Goal: Transaction & Acquisition: Purchase product/service

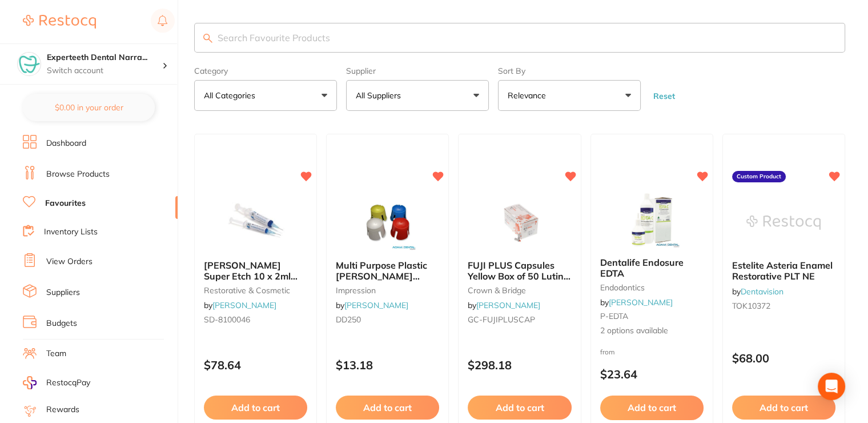
click at [70, 261] on link "View Orders" at bounding box center [69, 261] width 46 height 11
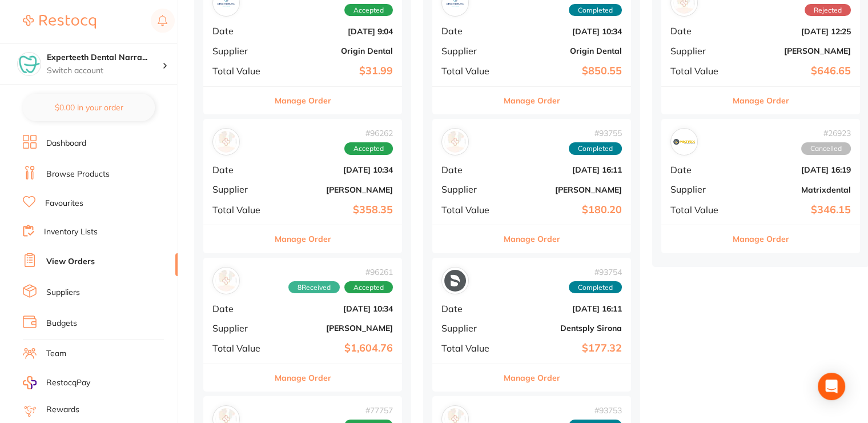
scroll to position [229, 0]
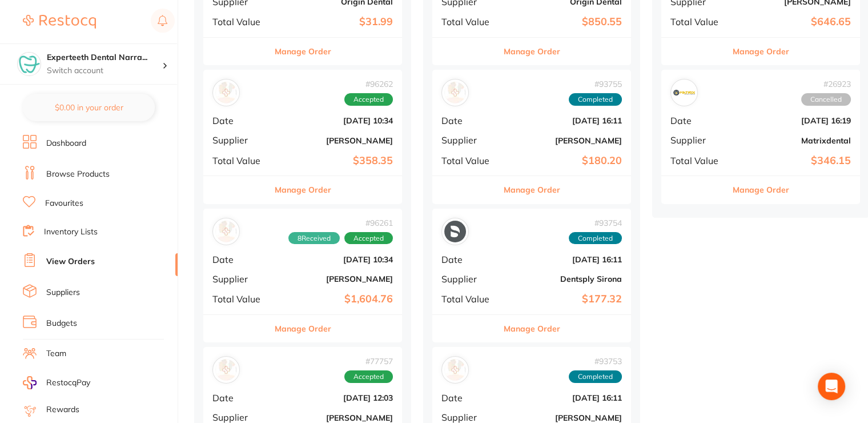
click at [321, 296] on b "$1,604.76" at bounding box center [336, 299] width 114 height 12
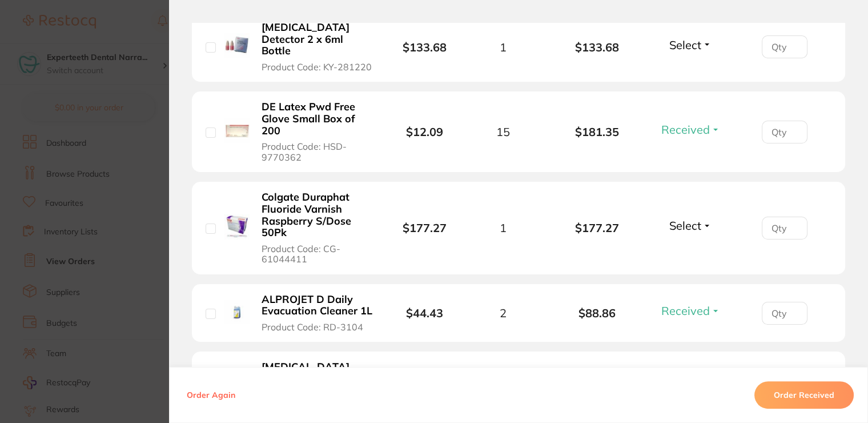
scroll to position [571, 0]
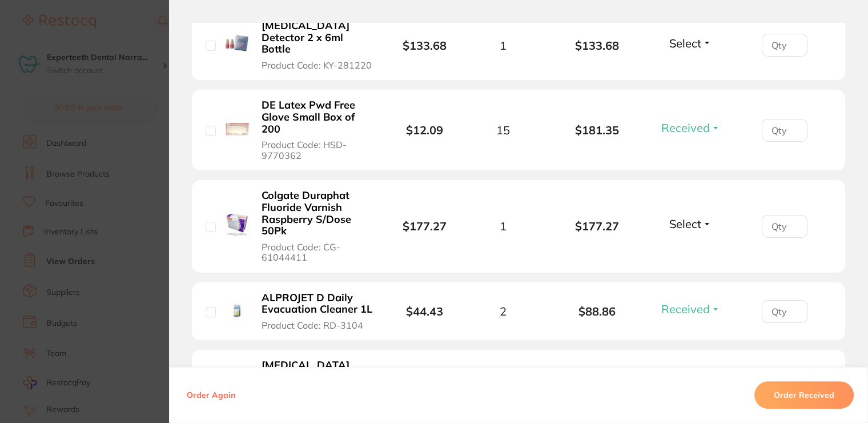
click at [691, 217] on span "Select" at bounding box center [686, 224] width 32 height 14
click at [691, 244] on span "Received" at bounding box center [690, 248] width 29 height 9
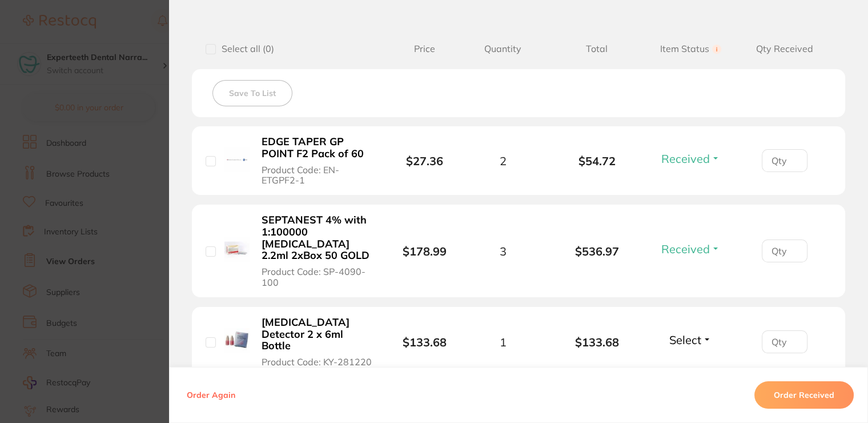
scroll to position [294, 0]
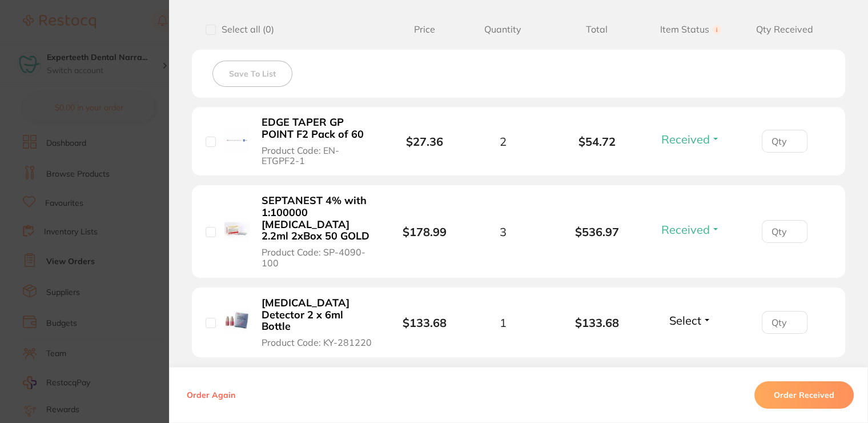
click at [690, 229] on div "Received Received Back Order" at bounding box center [691, 231] width 66 height 19
click at [688, 222] on span "Received" at bounding box center [686, 229] width 49 height 14
click at [678, 313] on span "Select" at bounding box center [686, 320] width 32 height 14
click at [690, 337] on button "Received" at bounding box center [690, 346] width 29 height 18
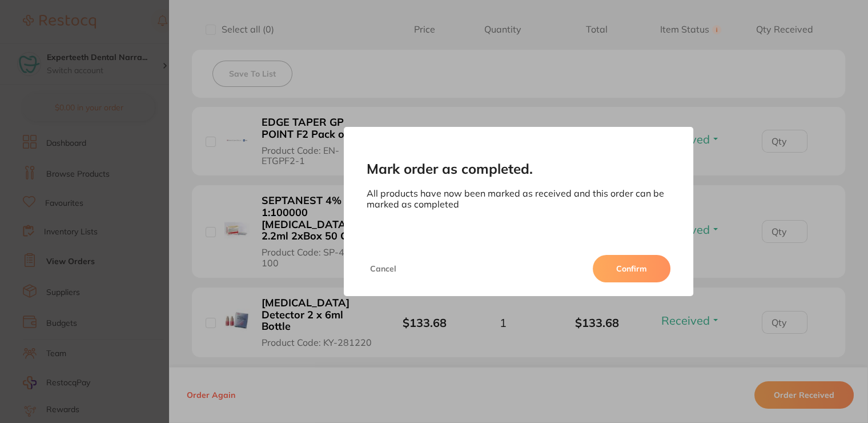
click at [650, 260] on button "Confirm" at bounding box center [632, 268] width 78 height 27
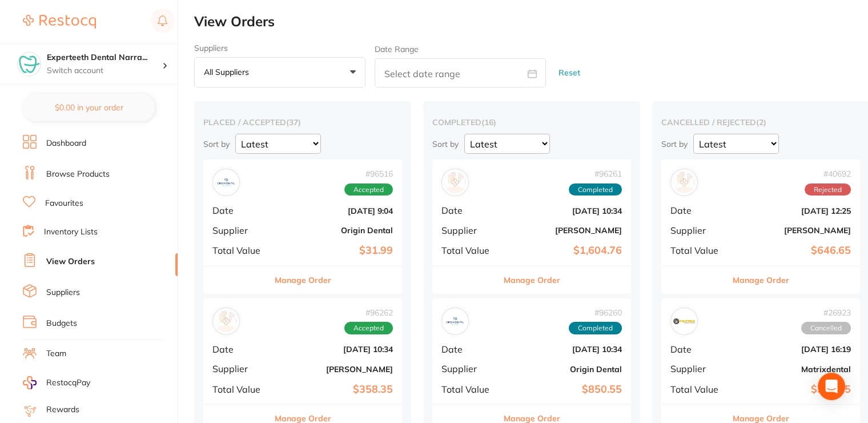
click at [324, 287] on button "Manage Order" at bounding box center [303, 279] width 57 height 27
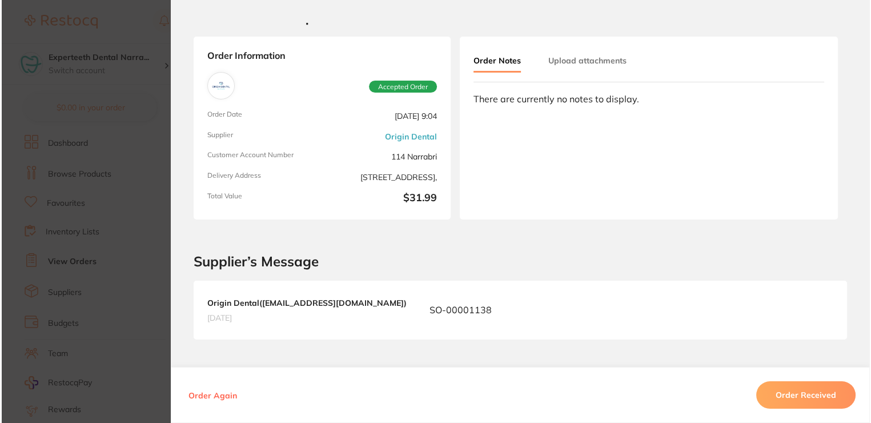
scroll to position [57, 0]
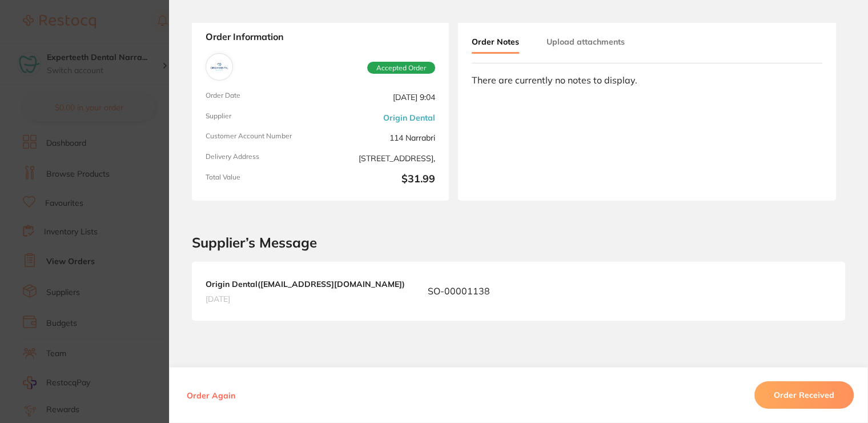
click at [828, 390] on button "Order Received" at bounding box center [804, 394] width 99 height 27
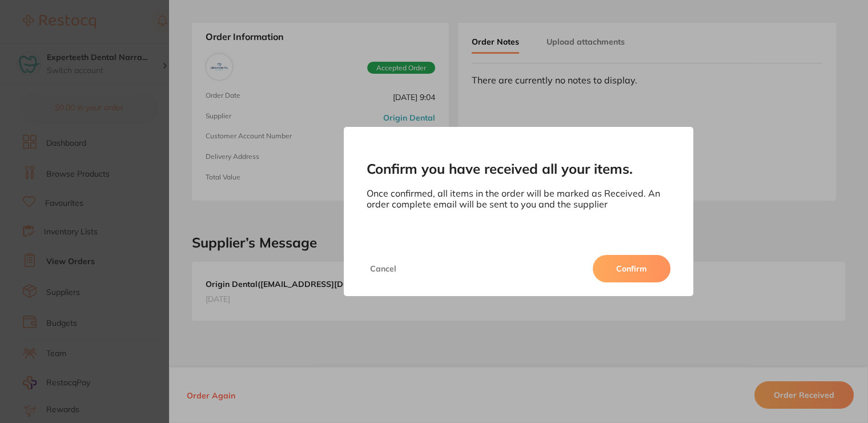
click at [636, 265] on button "Confirm" at bounding box center [632, 268] width 78 height 27
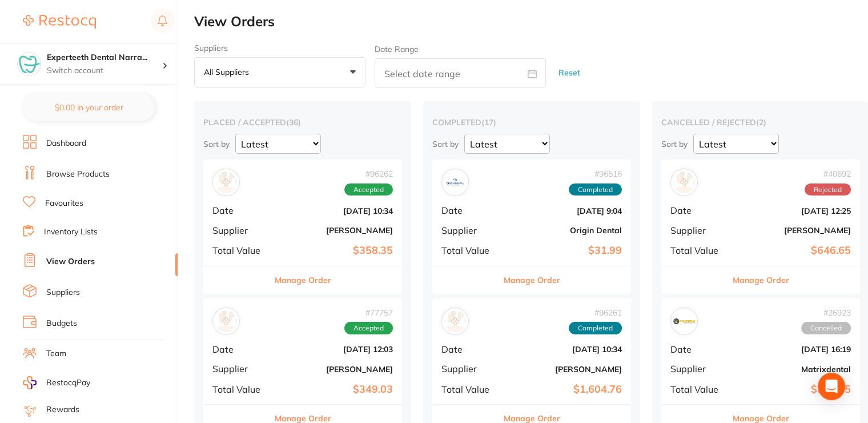
click at [74, 177] on link "Browse Products" at bounding box center [77, 174] width 63 height 11
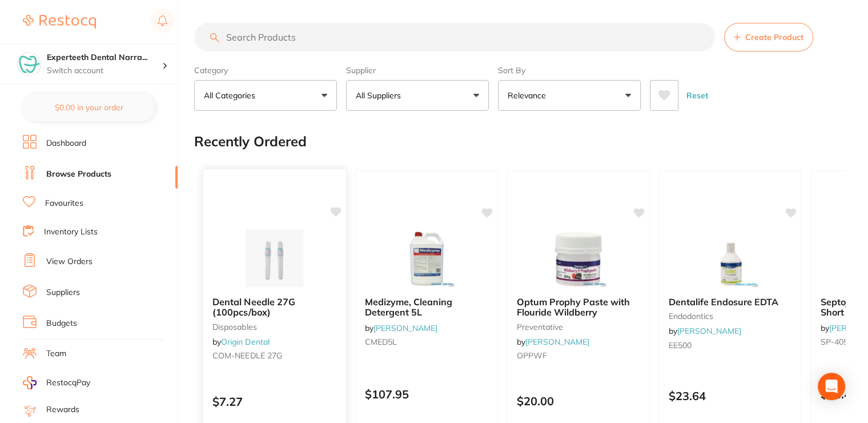
click at [269, 296] on b "Dental Needle 27G (100pcs/box)" at bounding box center [275, 306] width 125 height 21
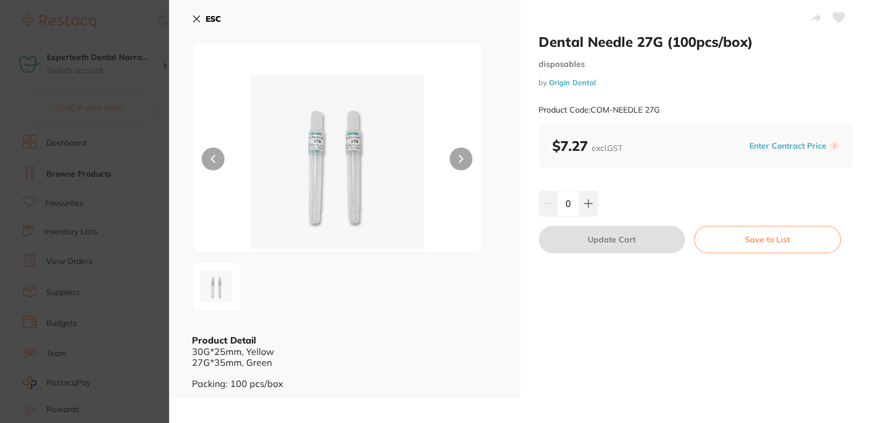
click at [207, 15] on b "ESC" at bounding box center [213, 19] width 15 height 10
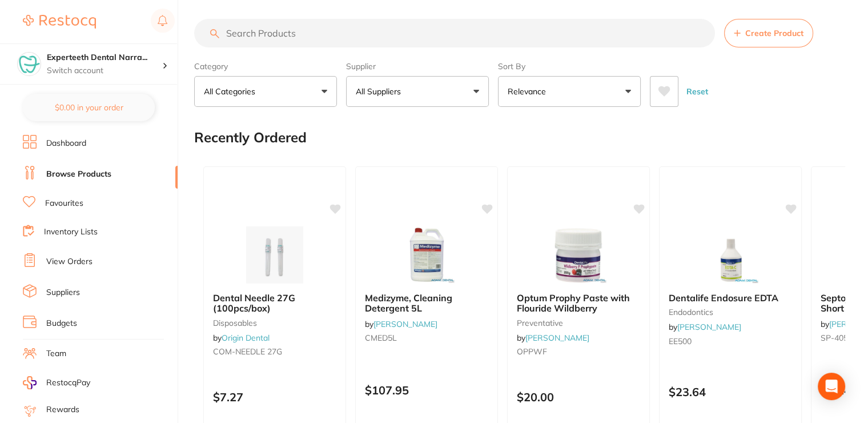
click at [251, 42] on input "search" at bounding box center [454, 33] width 521 height 29
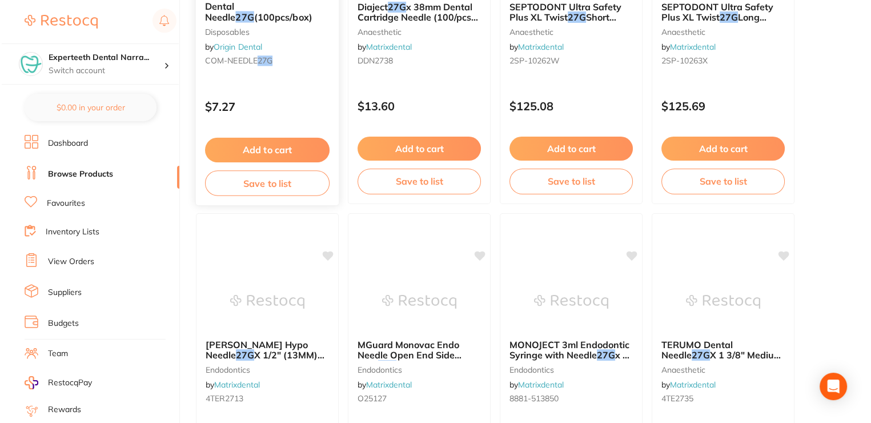
scroll to position [0, 0]
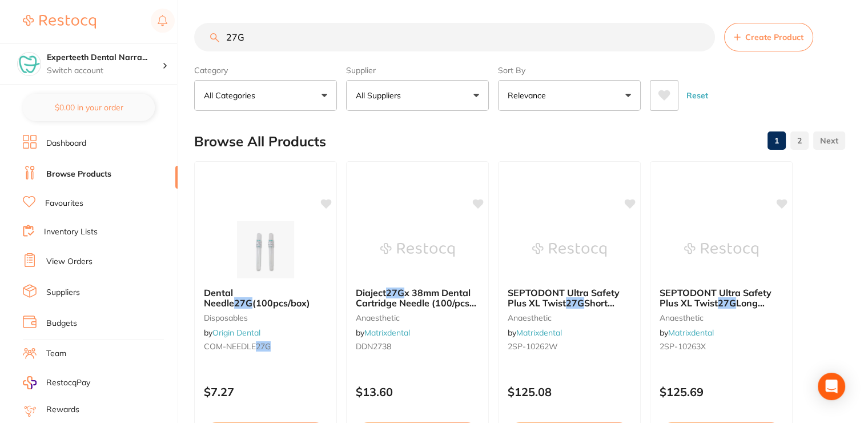
type input "27G"
click at [410, 85] on button "All Suppliers" at bounding box center [417, 95] width 143 height 31
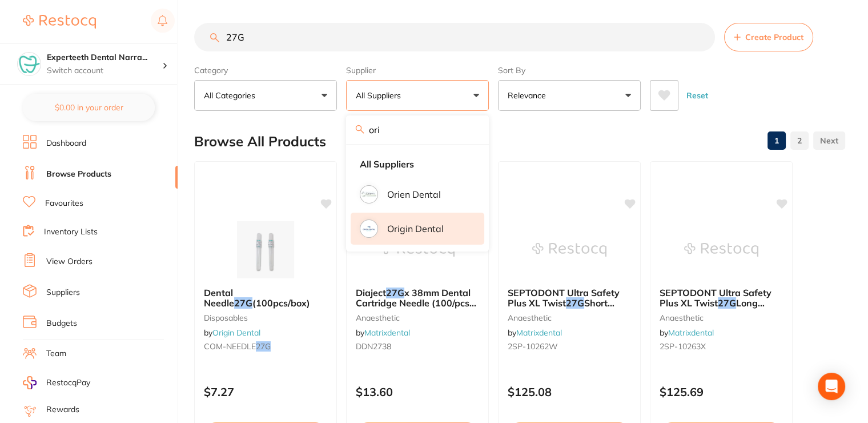
type input "ori"
click at [411, 231] on p "Origin Dental" at bounding box center [415, 228] width 57 height 10
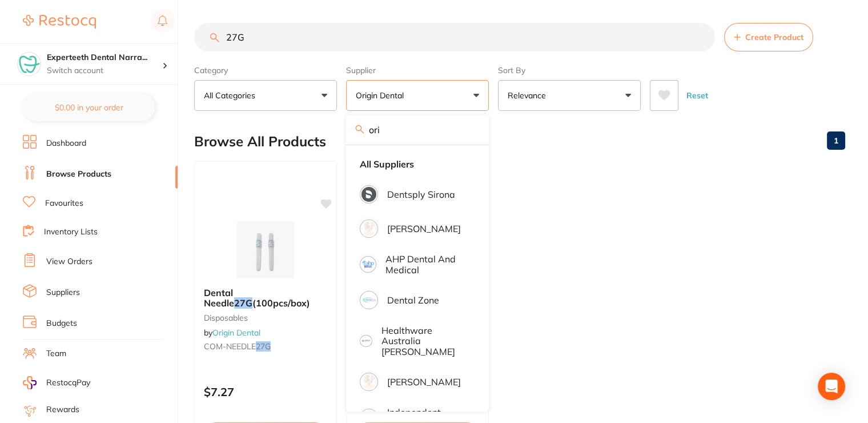
click at [529, 154] on div "Browse All Products 1" at bounding box center [519, 141] width 651 height 38
click at [586, 152] on div "Browse All Products 1" at bounding box center [519, 141] width 651 height 38
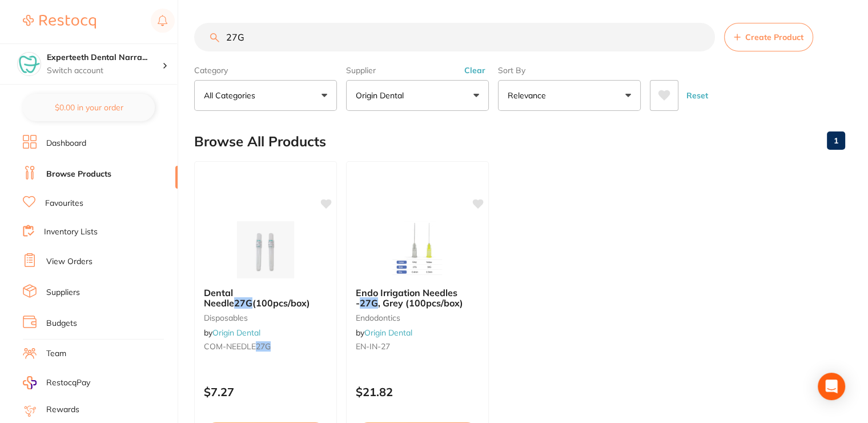
click at [455, 99] on button "Origin Dental" at bounding box center [417, 95] width 143 height 31
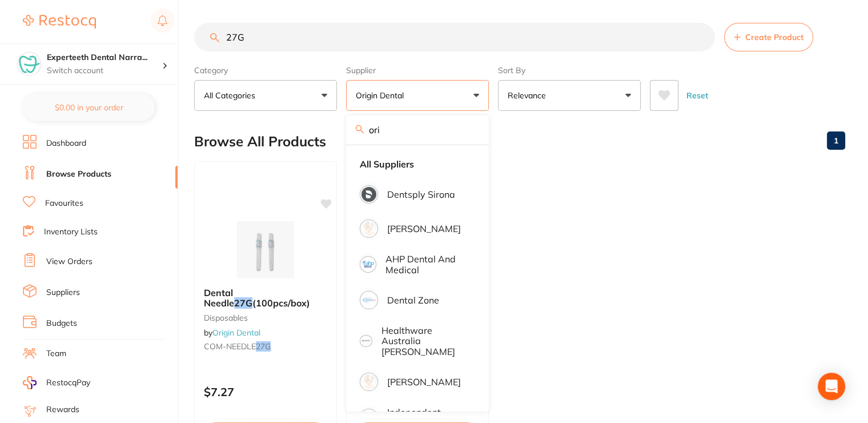
click at [473, 130] on input "ori" at bounding box center [417, 129] width 143 height 29
click at [537, 69] on label "Sort By" at bounding box center [569, 70] width 143 height 10
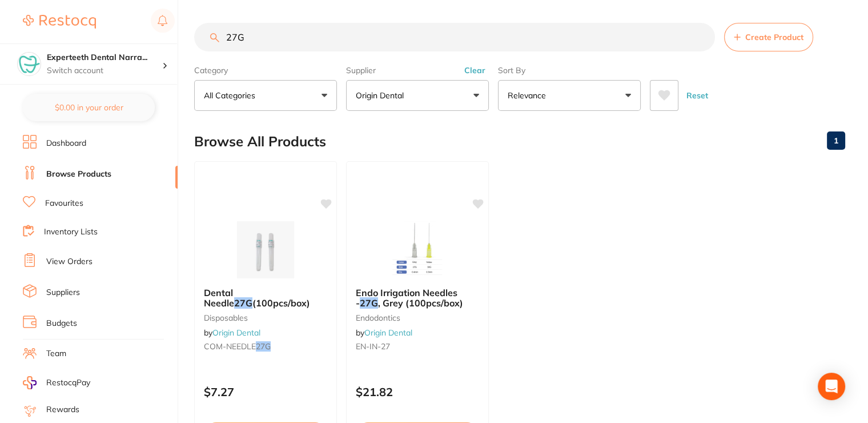
click at [463, 69] on button "Clear" at bounding box center [475, 70] width 28 height 10
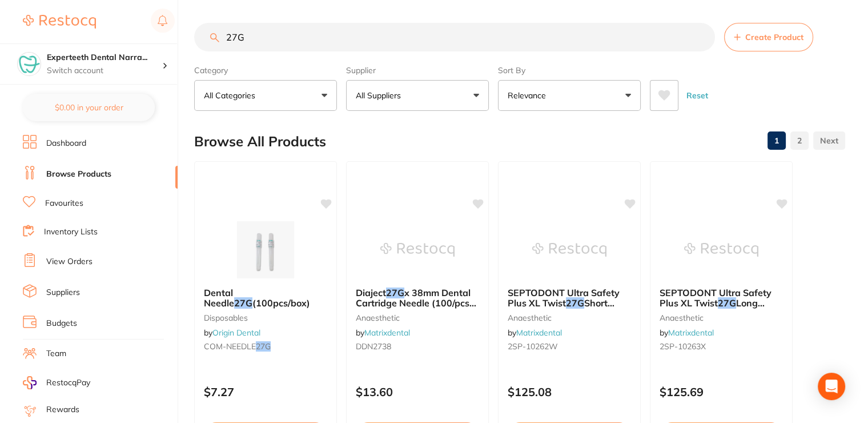
click at [408, 97] on span at bounding box center [408, 95] width 5 height 5
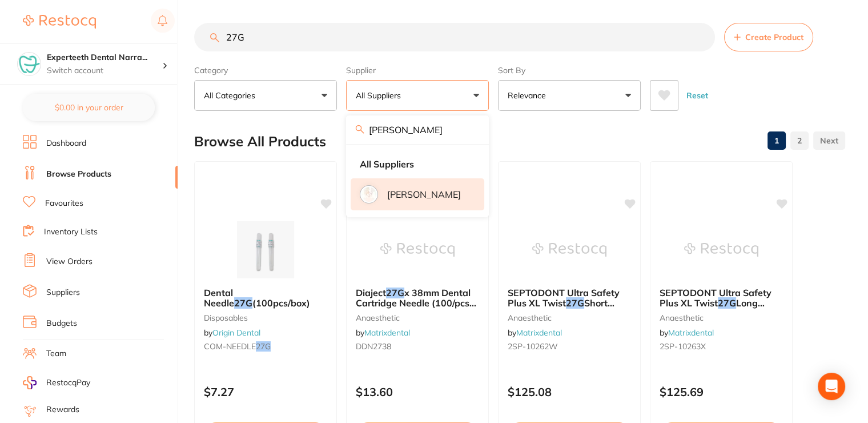
type input "[PERSON_NAME]"
click at [421, 187] on li "[PERSON_NAME]" at bounding box center [418, 194] width 134 height 32
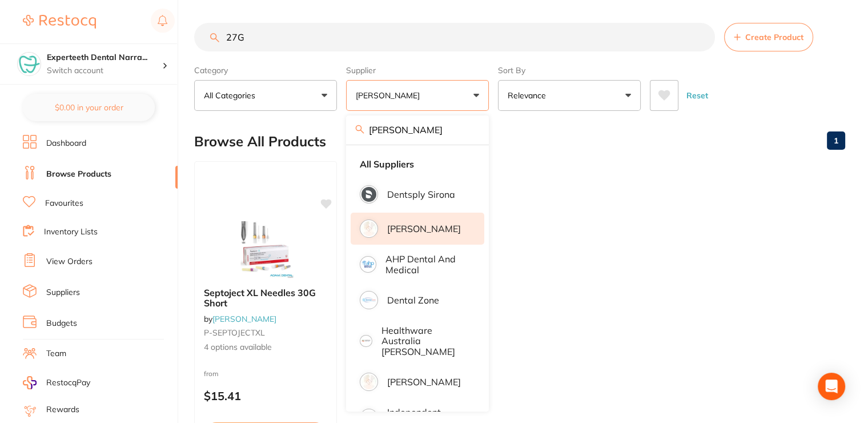
click at [573, 153] on div "Browse All Products 1" at bounding box center [519, 141] width 651 height 38
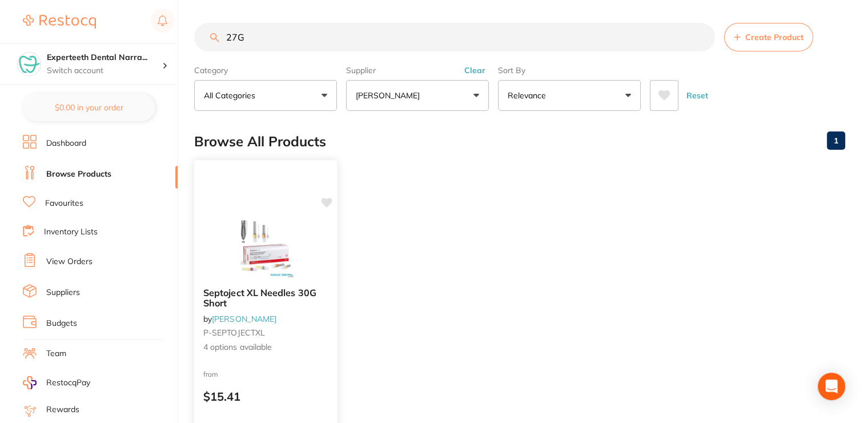
click at [254, 308] on div "Septoject XL Needles 30G Short by [PERSON_NAME] P-SEPTOJECTXL 4 options availab…" at bounding box center [265, 320] width 143 height 85
